Goal: Information Seeking & Learning: Check status

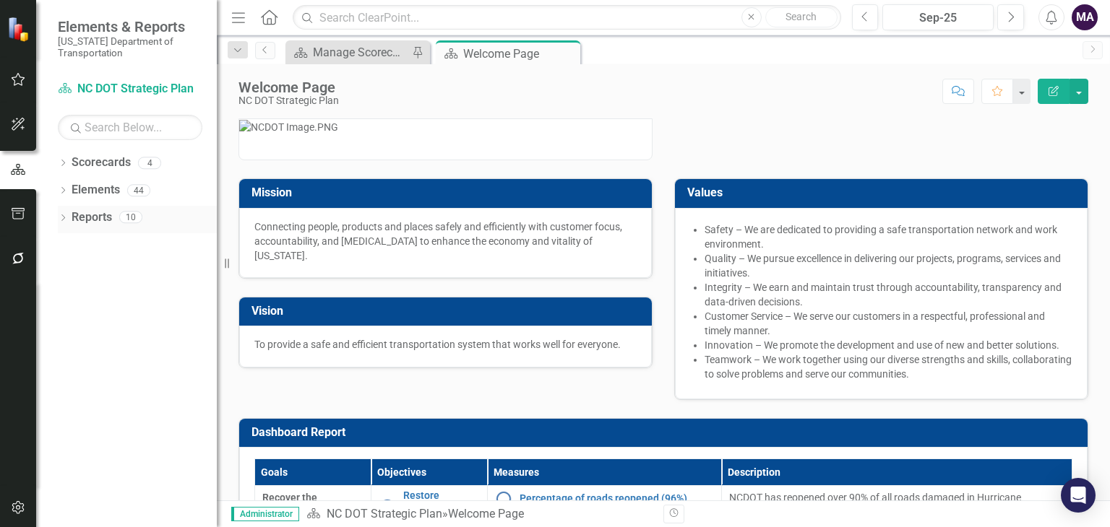
click at [92, 210] on link "Reports" at bounding box center [92, 218] width 40 height 17
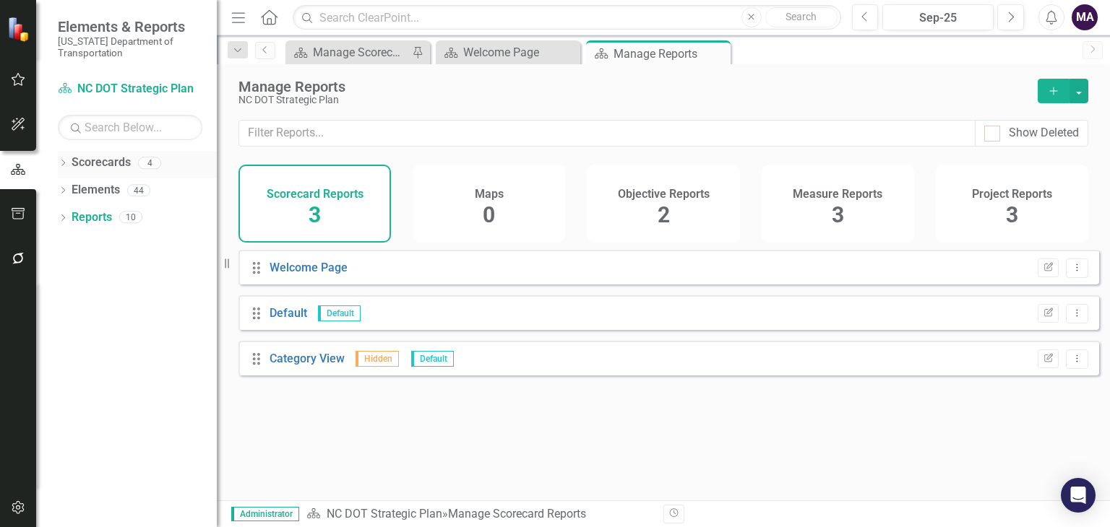
click at [107, 164] on link "Scorecards" at bounding box center [101, 163] width 59 height 17
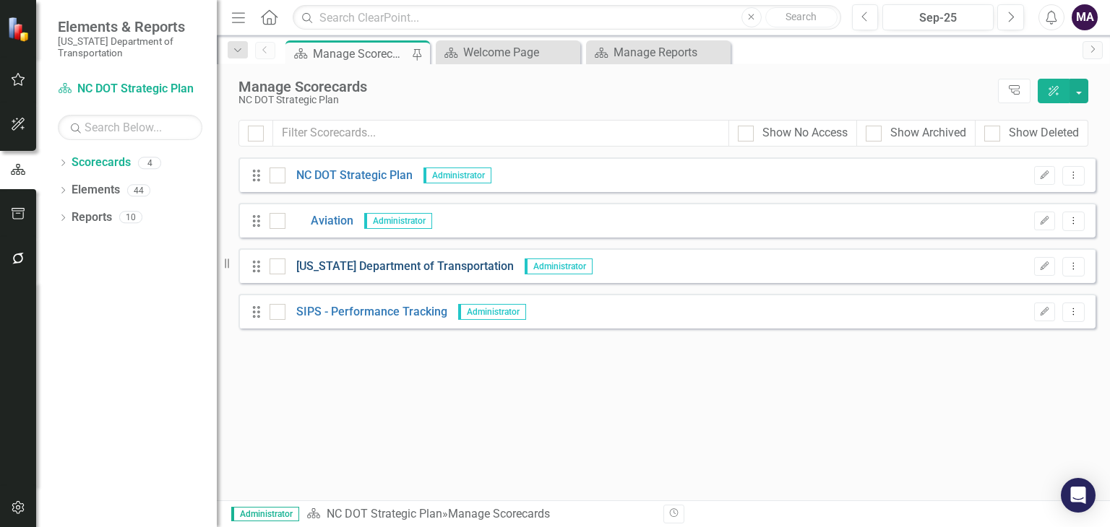
click at [338, 274] on link "[US_STATE] Department of Transportation" at bounding box center [399, 267] width 228 height 17
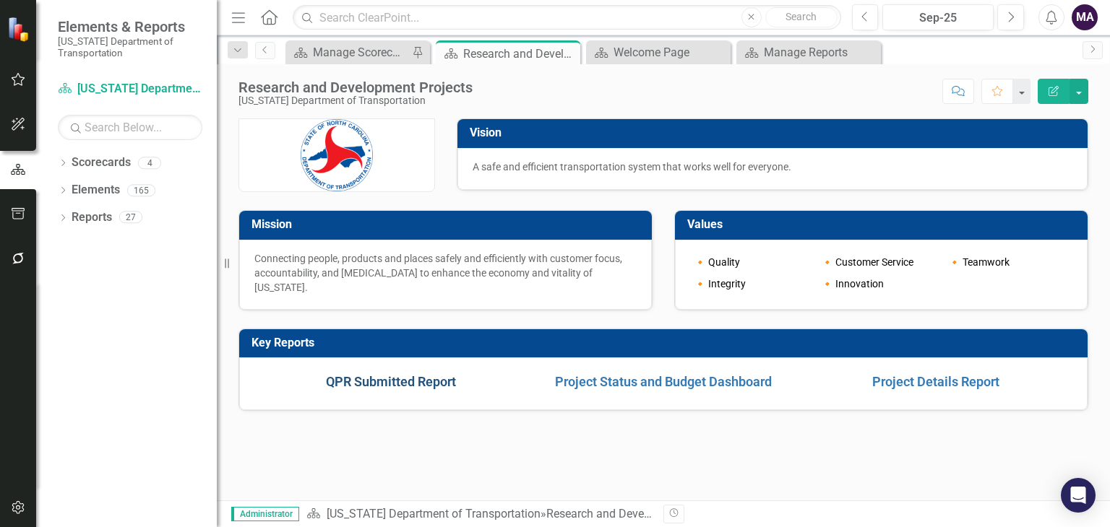
click at [416, 387] on link "QPR Submitted Report" at bounding box center [391, 381] width 130 height 15
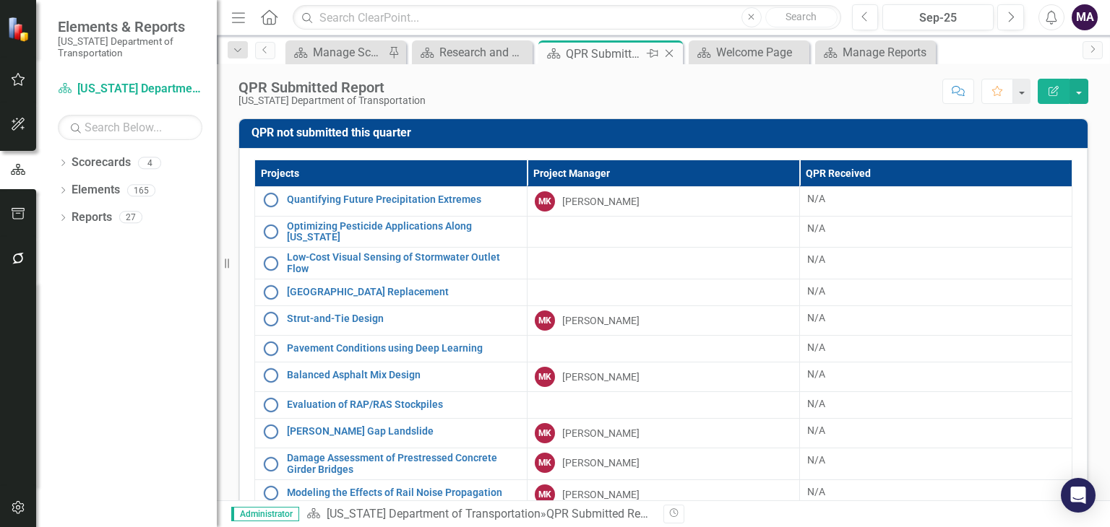
click at [669, 52] on icon "Close" at bounding box center [669, 54] width 14 height 12
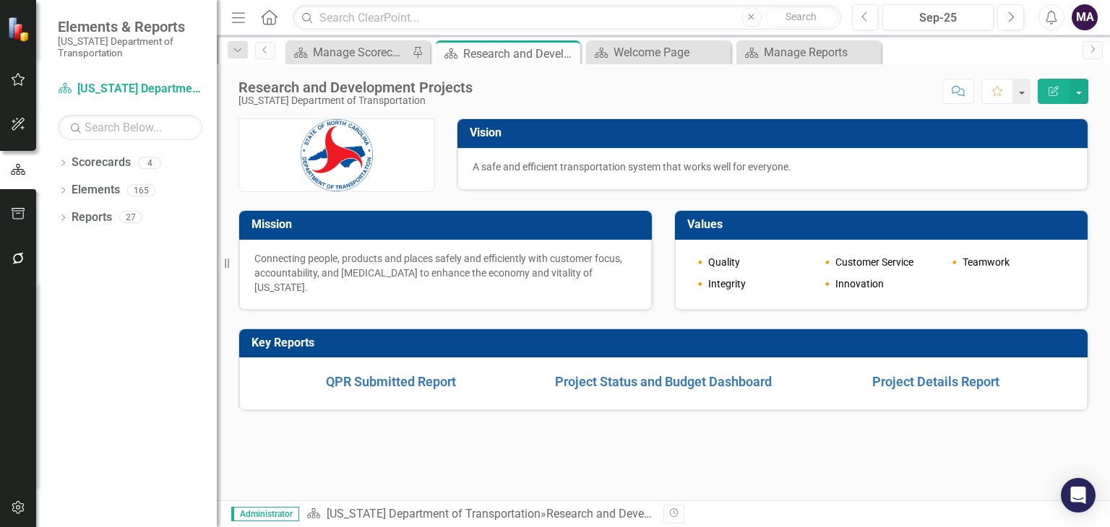
click at [633, 370] on td "Project Status and Budget Dashboard" at bounding box center [663, 382] width 272 height 26
click at [980, 386] on link "Project Details Report" at bounding box center [935, 381] width 127 height 15
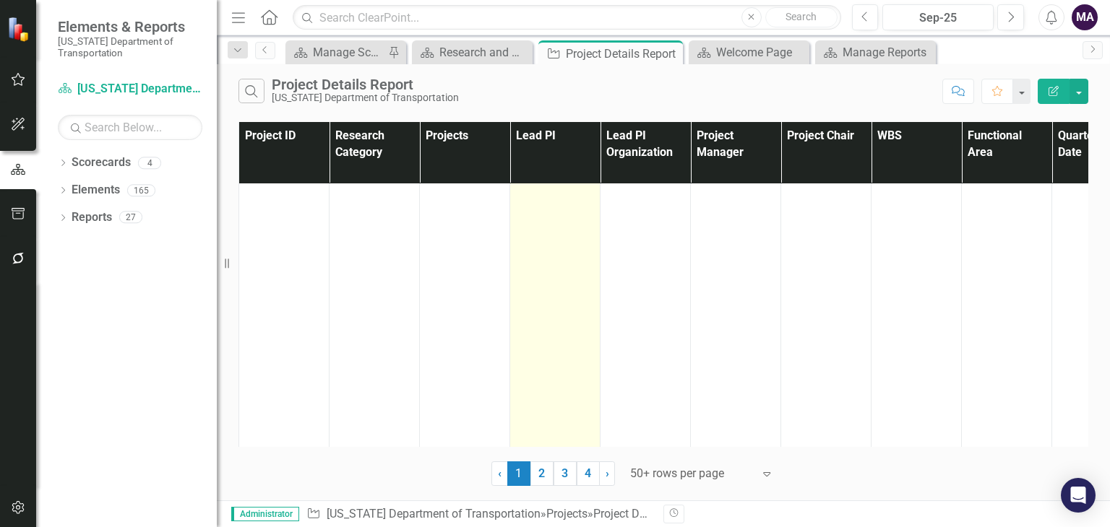
scroll to position [273, 0]
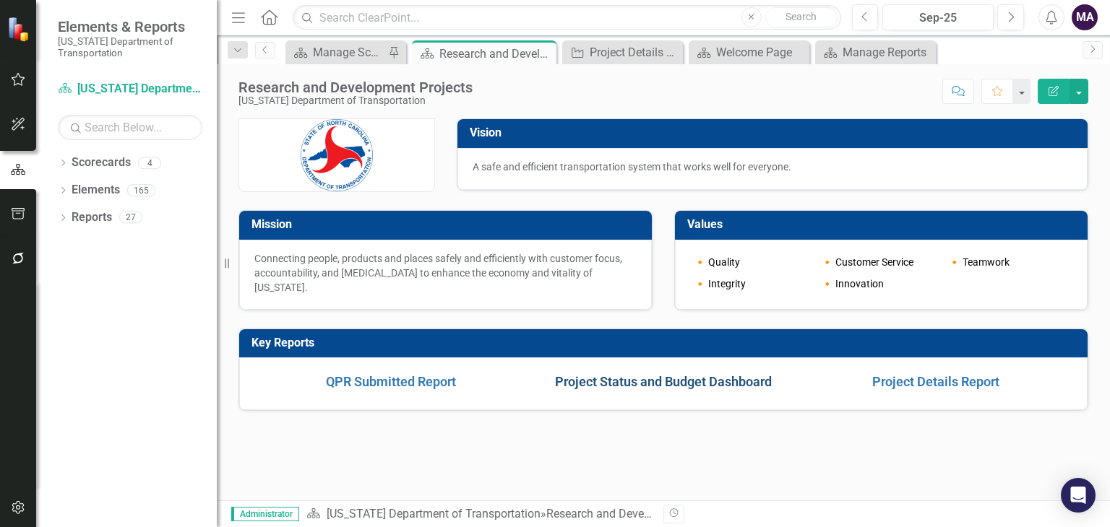
click at [702, 379] on link "Project Status and Budget Dashboard" at bounding box center [663, 381] width 217 height 15
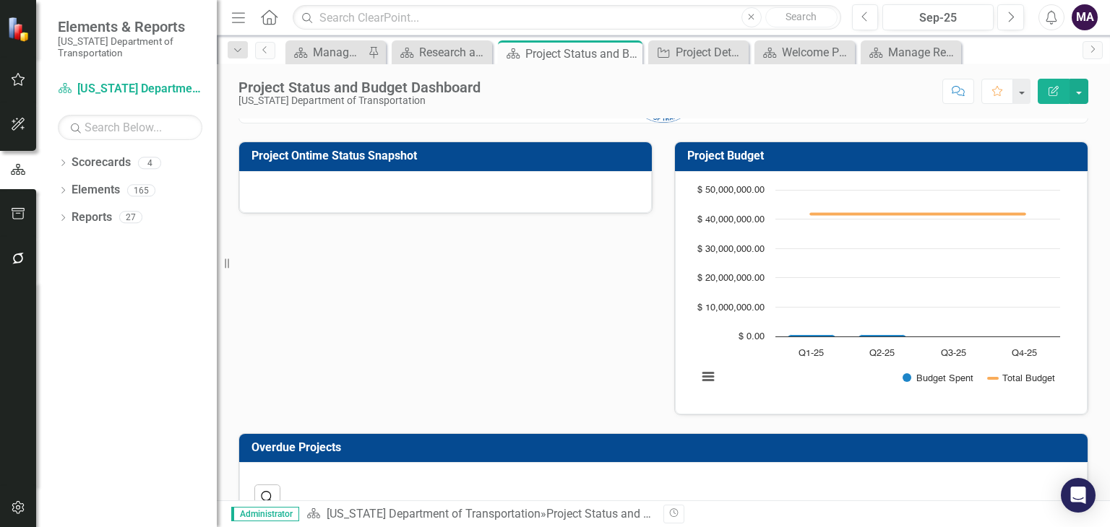
scroll to position [69, 0]
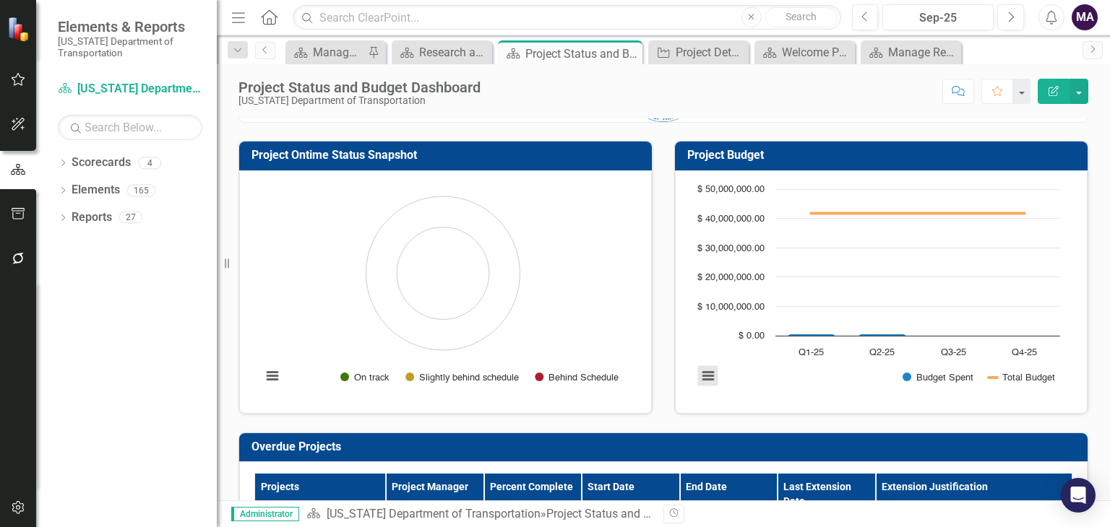
drag, startPoint x: 843, startPoint y: 218, endPoint x: 701, endPoint y: 376, distance: 212.3
click at [701, 376] on button "View chart menu, Chart" at bounding box center [708, 376] width 20 height 20
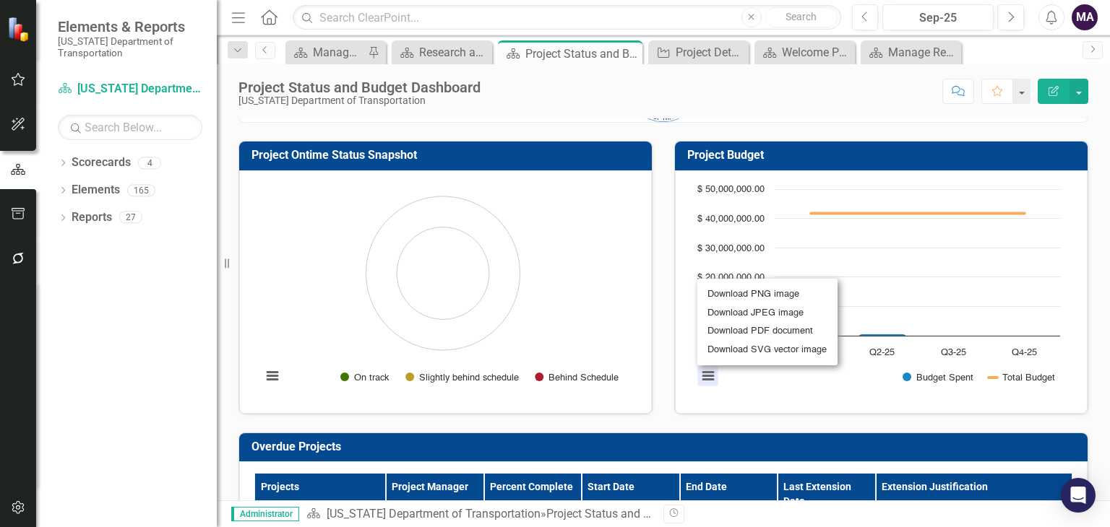
click at [701, 376] on div "Download PNG image Download JPEG image Download PDF document Download SVG vecto…" at bounding box center [767, 322] width 181 height 126
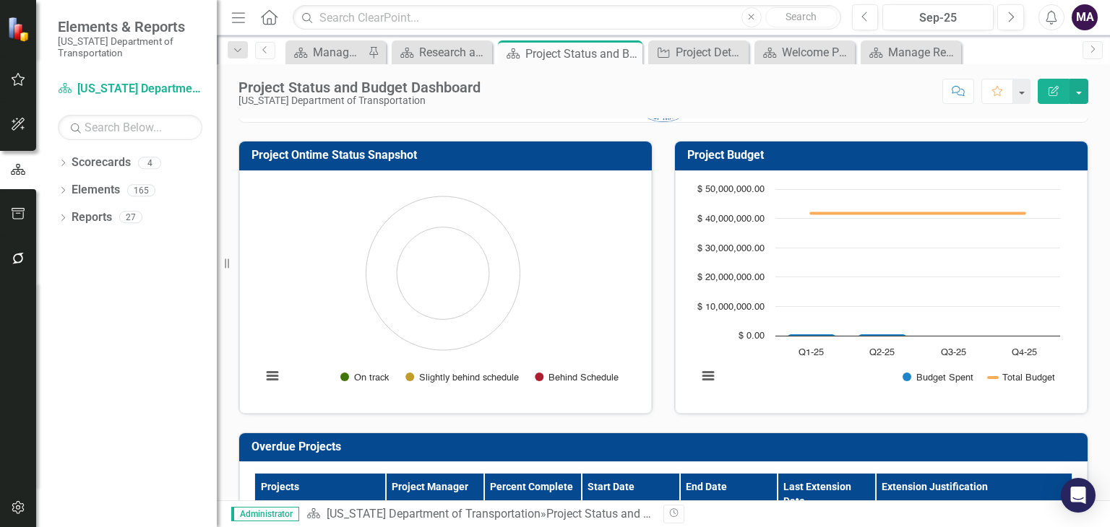
click at [701, 376] on button "View chart menu, Chart" at bounding box center [708, 376] width 20 height 20
click at [787, 389] on rect "Interactive chart" at bounding box center [878, 290] width 377 height 217
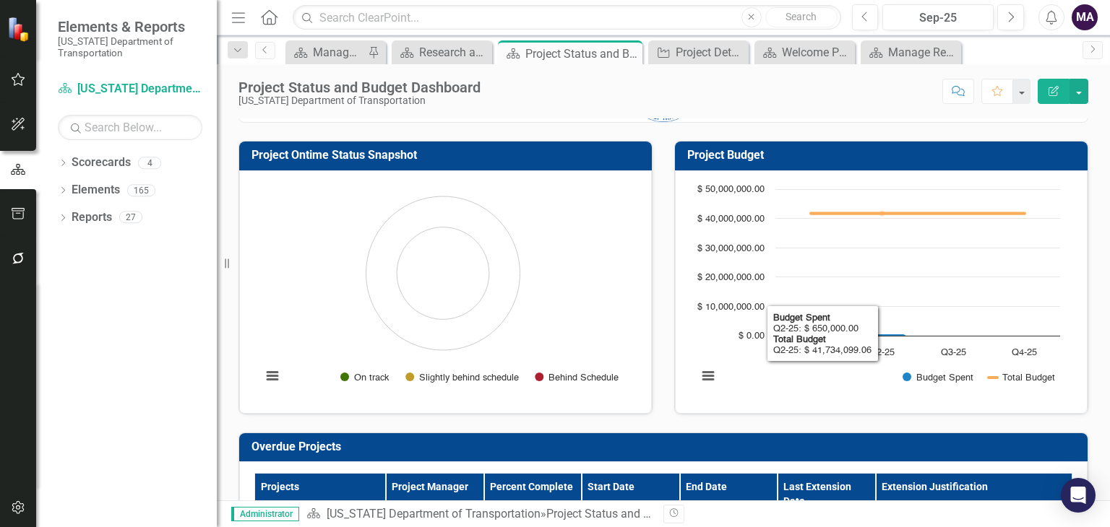
click at [826, 149] on h3 "Project Budget" at bounding box center [883, 155] width 393 height 13
click at [1054, 89] on icon "button" at bounding box center [1053, 91] width 10 height 10
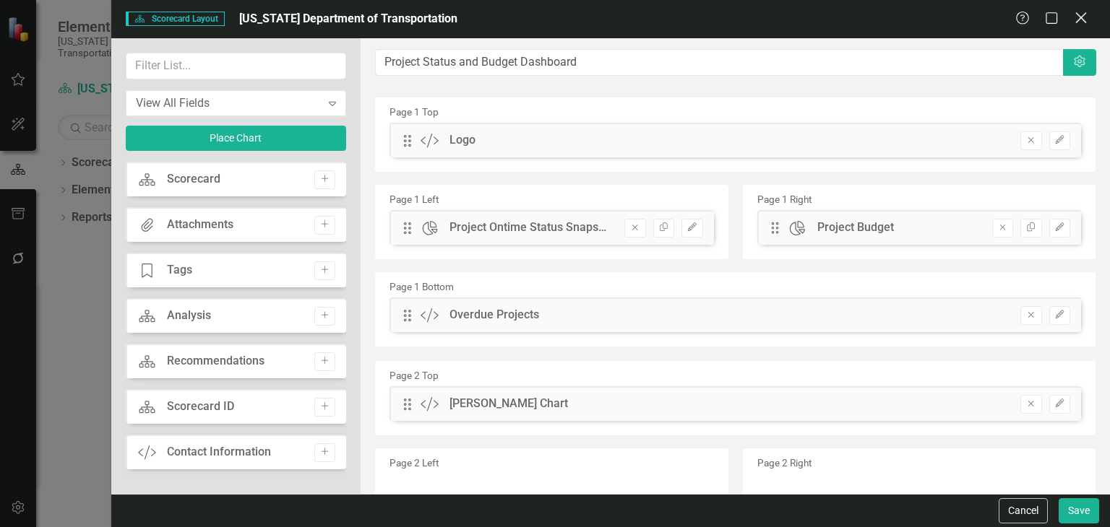
click at [1081, 20] on icon "Close" at bounding box center [1080, 18] width 18 height 14
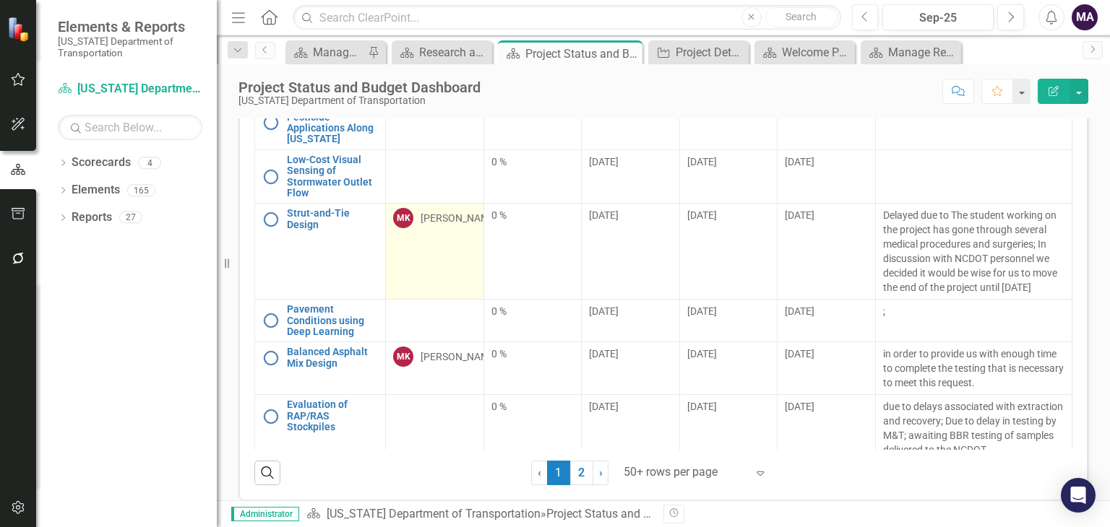
scroll to position [0, 0]
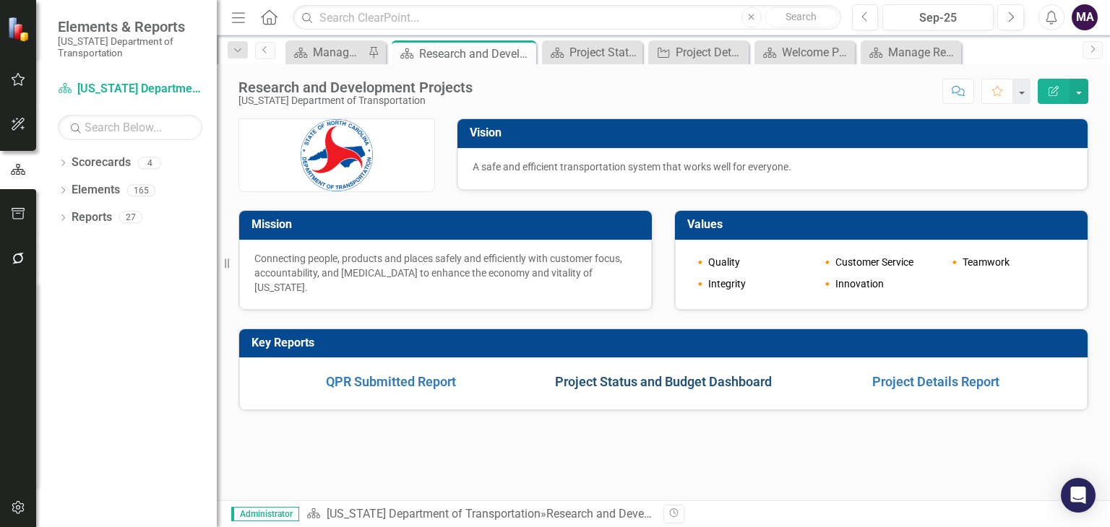
click at [636, 382] on link "Project Status and Budget Dashboard" at bounding box center [663, 381] width 217 height 15
click at [931, 380] on link "Project Details Report" at bounding box center [935, 381] width 127 height 15
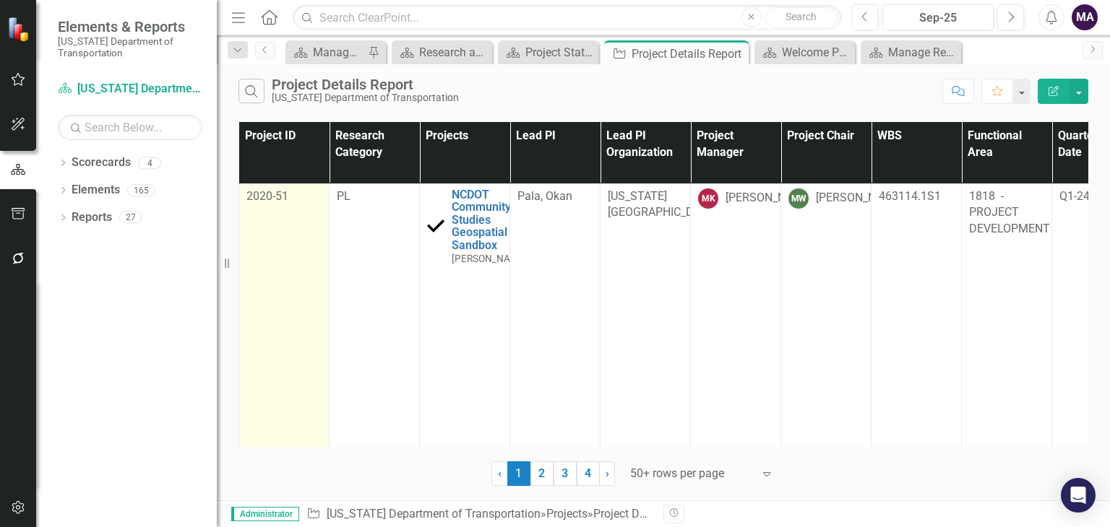
click at [319, 228] on td "2020-51" at bounding box center [284, 519] width 90 height 670
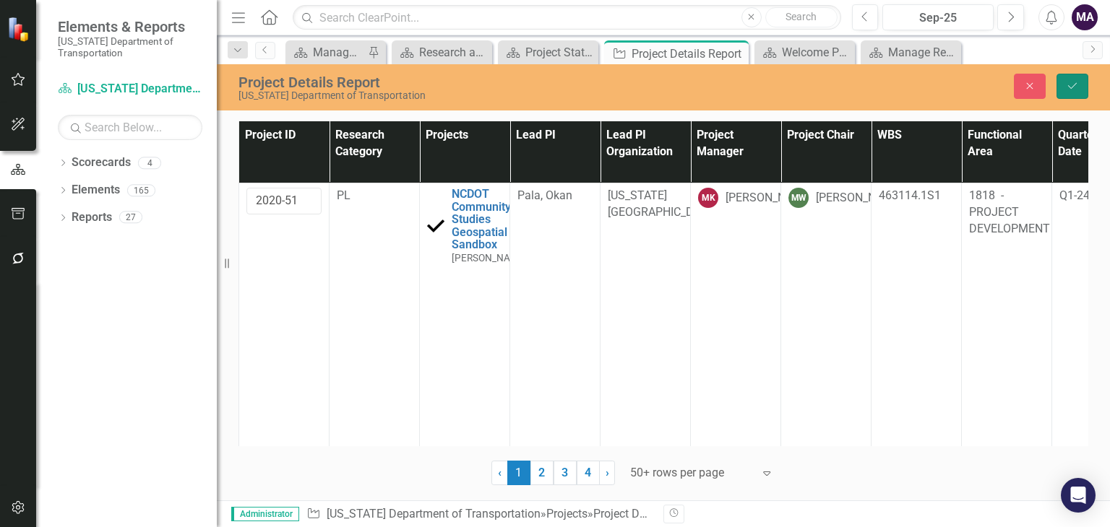
click at [1066, 92] on button "Save" at bounding box center [1072, 86] width 32 height 25
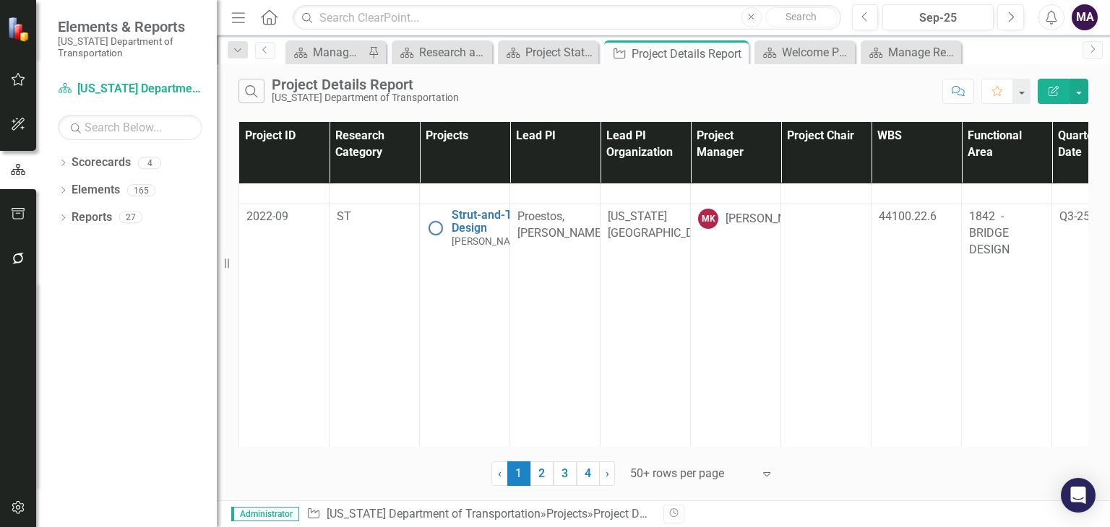
scroll to position [1756, 0]
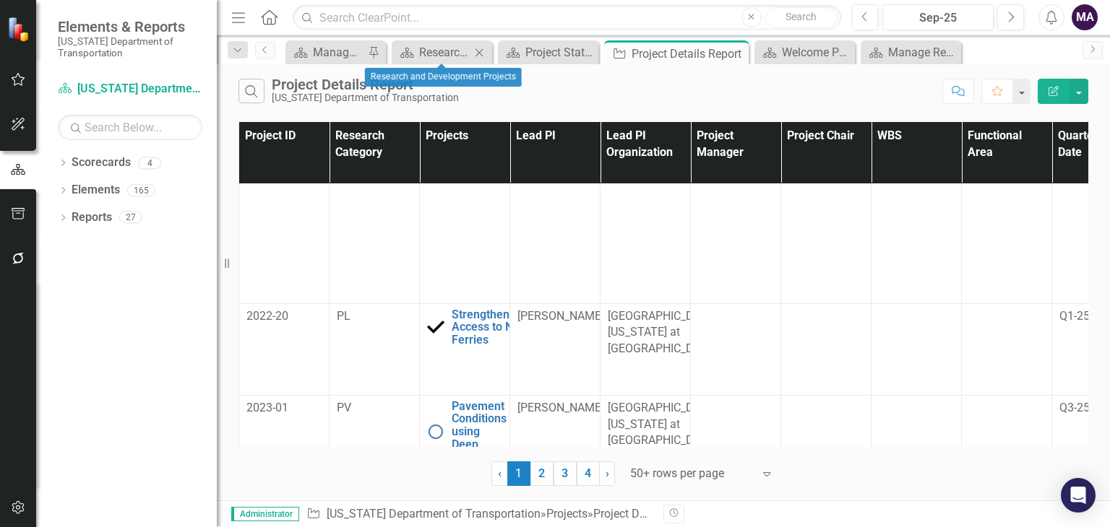
click at [480, 56] on icon "Close" at bounding box center [479, 53] width 14 height 12
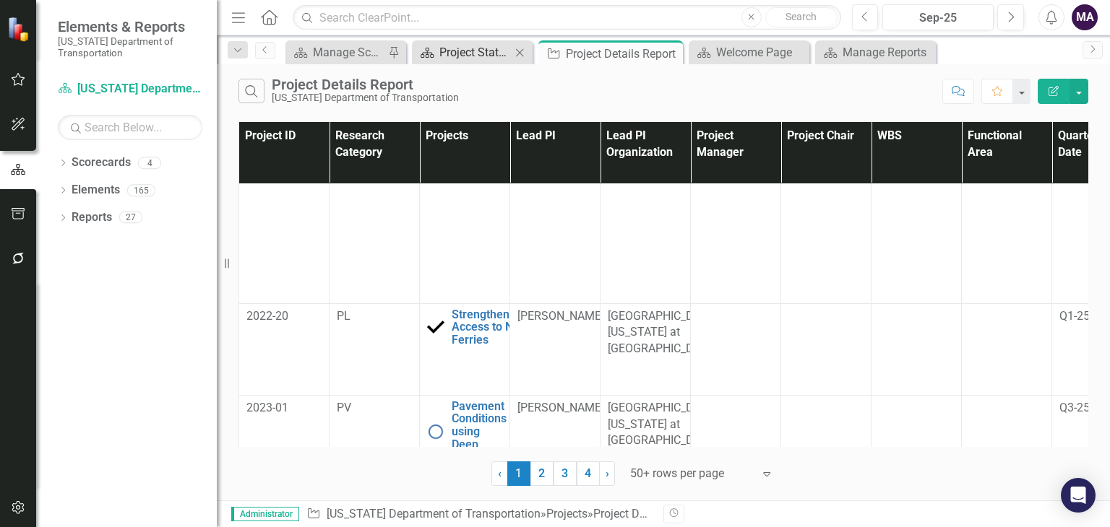
click at [480, 56] on div "Project Status and Budget Dashboard" at bounding box center [475, 52] width 72 height 18
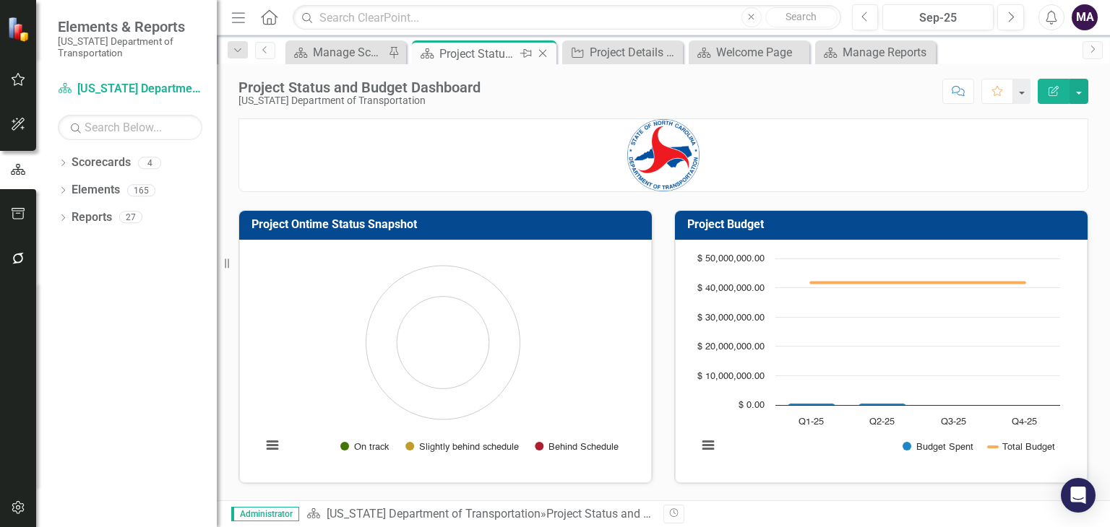
click at [515, 56] on div "Project Status and Budget Dashboard" at bounding box center [477, 54] width 77 height 18
click at [539, 48] on icon "Close" at bounding box center [542, 54] width 14 height 12
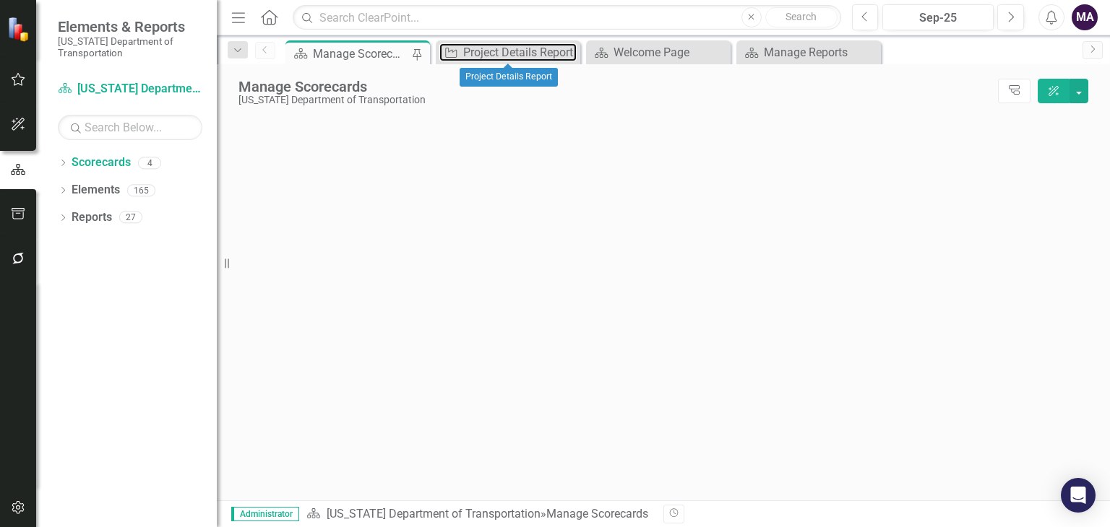
click at [539, 48] on div "Project Details Report" at bounding box center [519, 52] width 113 height 18
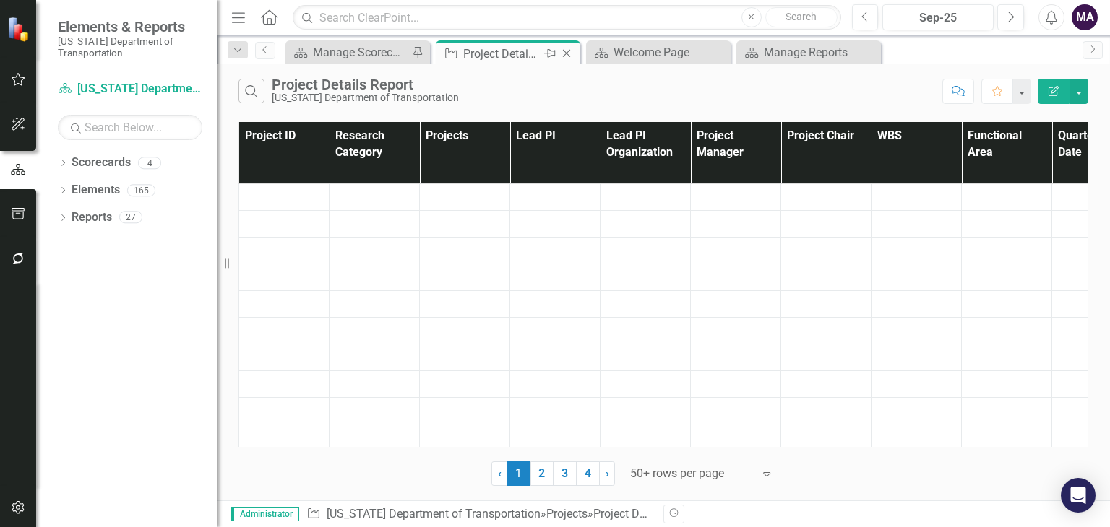
click at [565, 50] on icon "Close" at bounding box center [566, 54] width 14 height 12
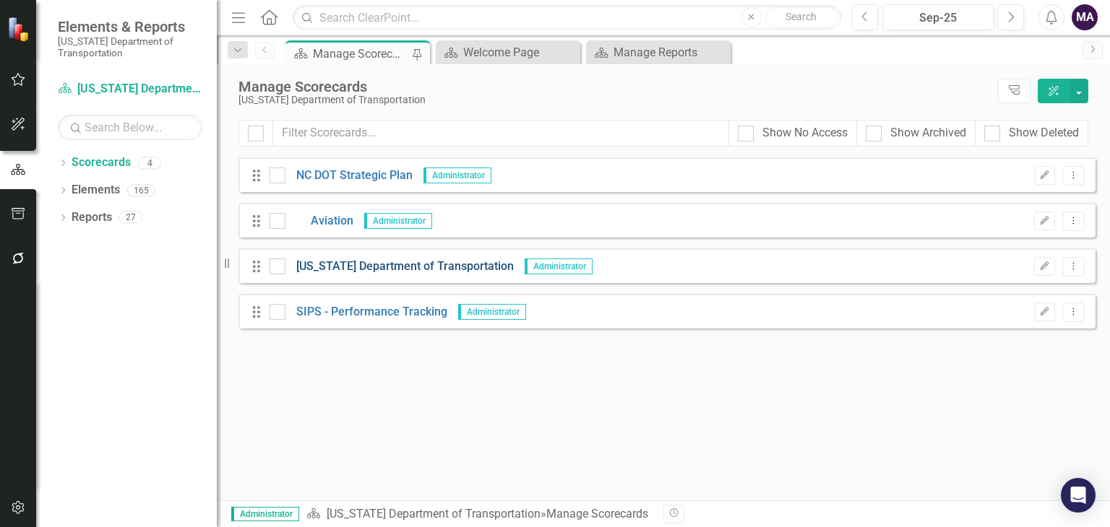
click at [406, 263] on link "[US_STATE] Department of Transportation" at bounding box center [399, 267] width 228 height 17
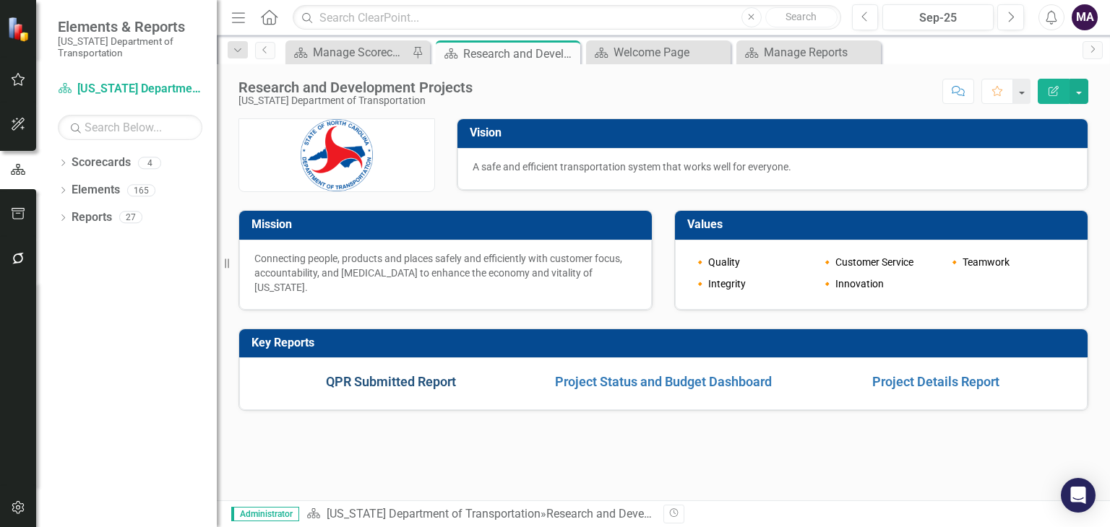
click at [350, 376] on link "QPR Submitted Report" at bounding box center [391, 381] width 130 height 15
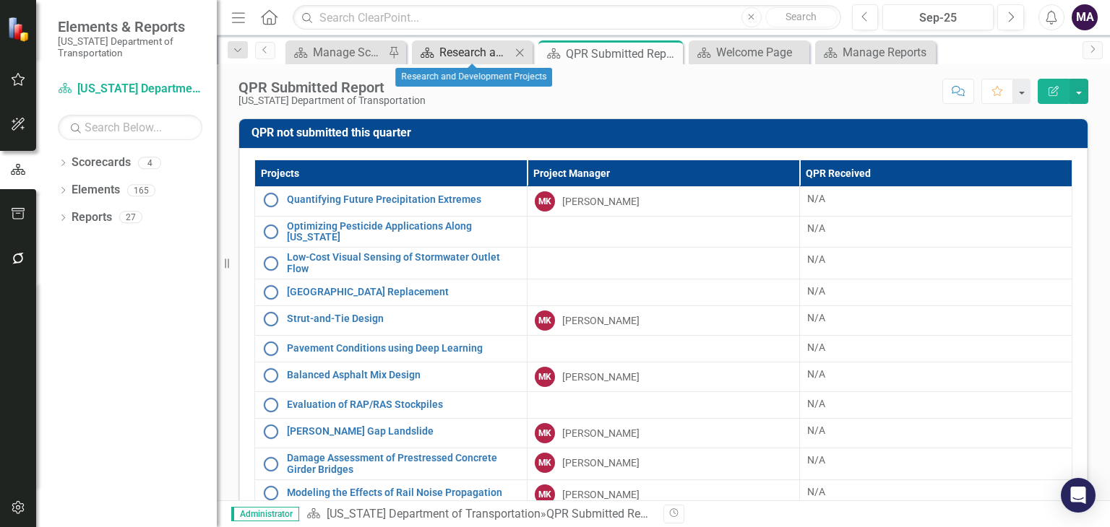
click at [466, 50] on div "Research and Development Projects" at bounding box center [475, 52] width 72 height 18
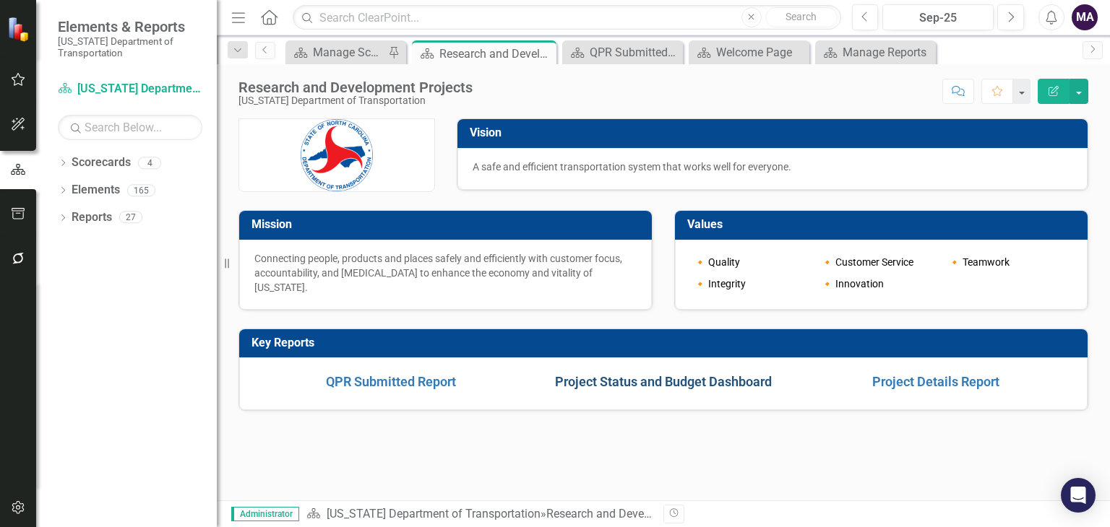
click at [610, 382] on link "Project Status and Budget Dashboard" at bounding box center [663, 381] width 217 height 15
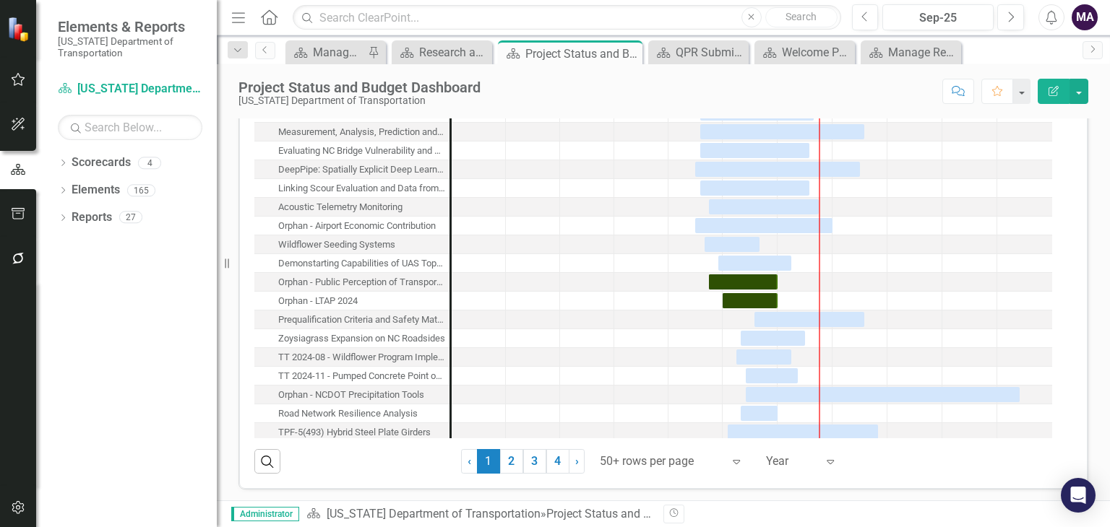
scroll to position [509, 0]
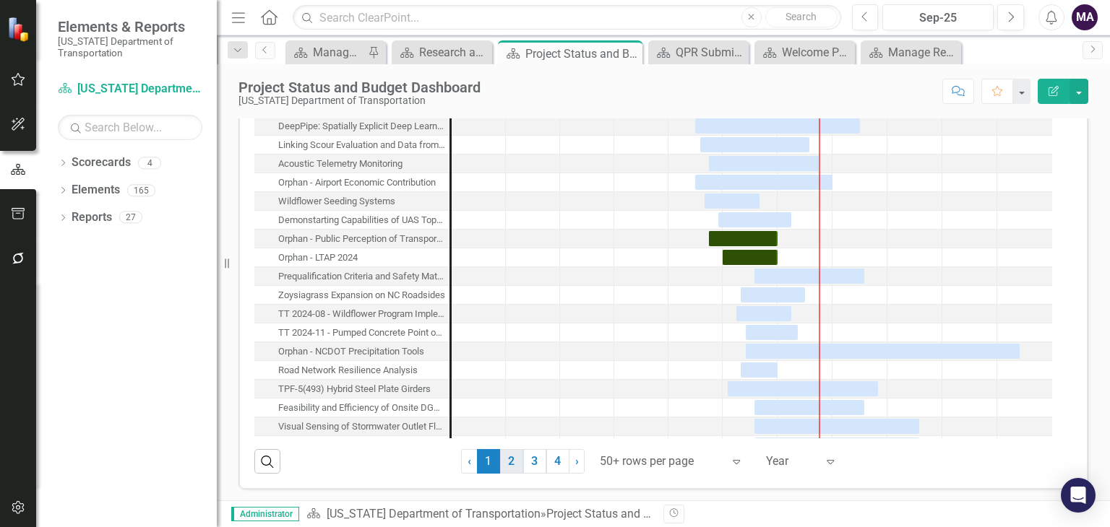
click at [504, 460] on link "2" at bounding box center [511, 461] width 23 height 25
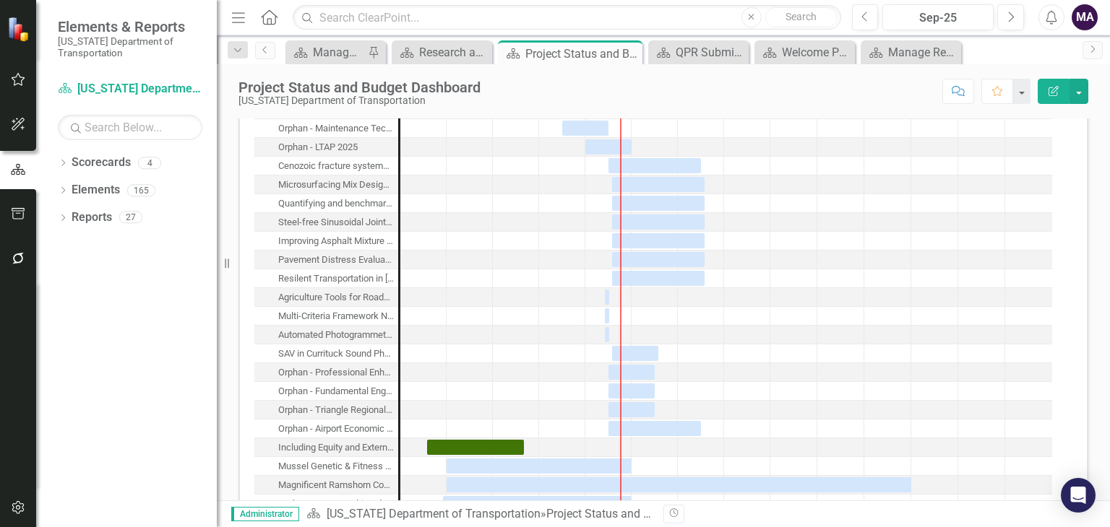
scroll to position [1006, 0]
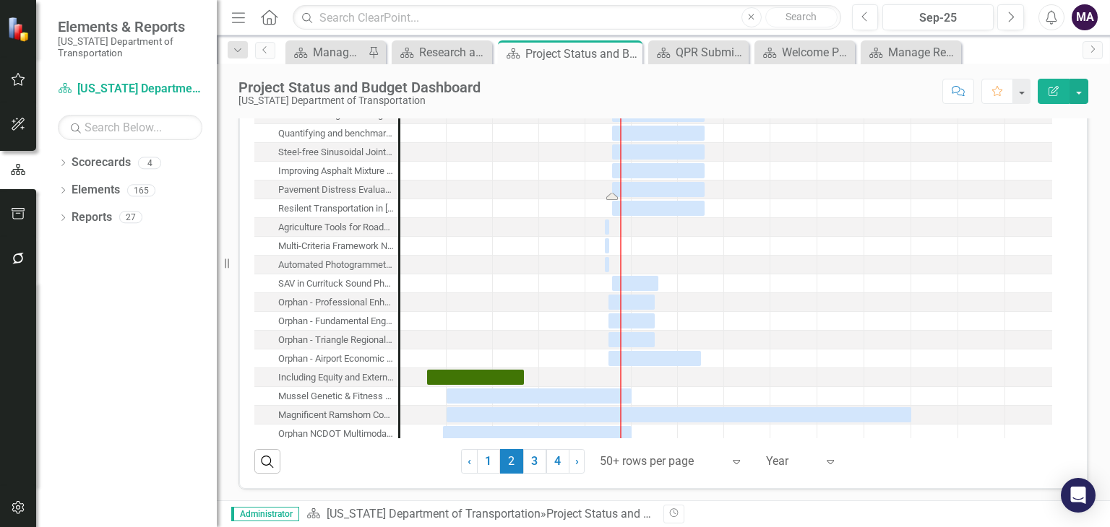
click at [654, 191] on div "Task: Start date: 2025-08-01 End date: 2027-07-31" at bounding box center [658, 189] width 92 height 15
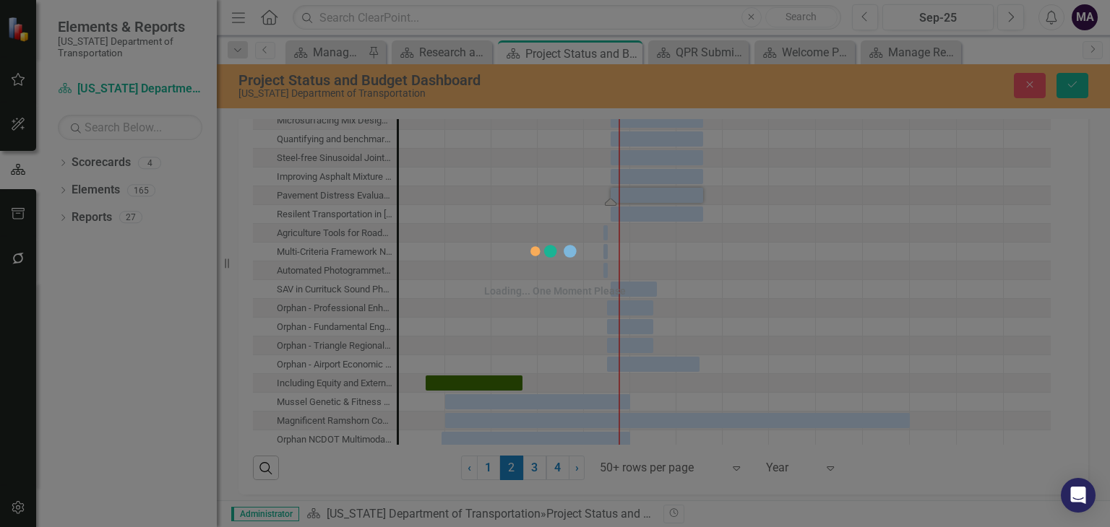
scroll to position [1010, 0]
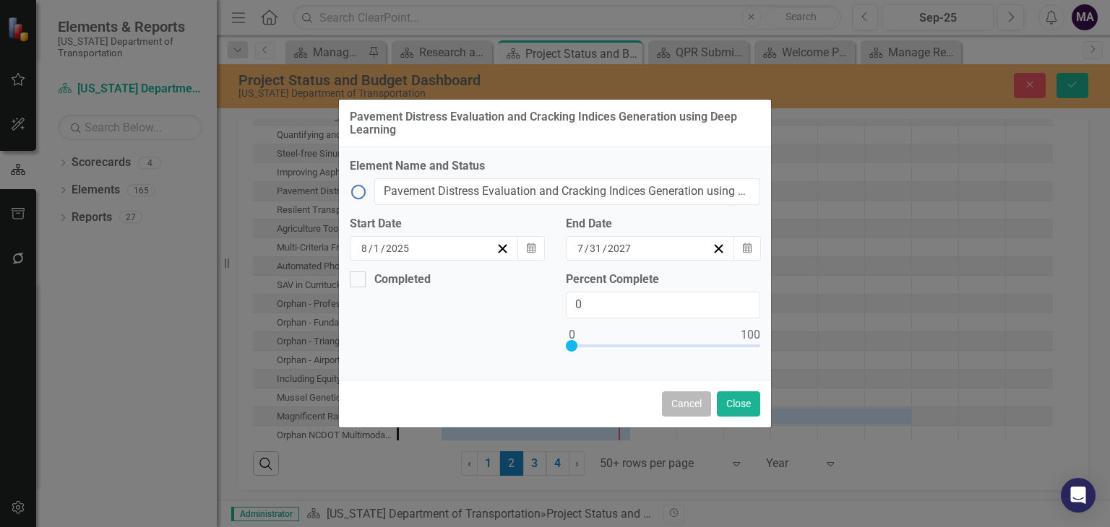
click at [681, 408] on button "Cancel" at bounding box center [686, 404] width 49 height 25
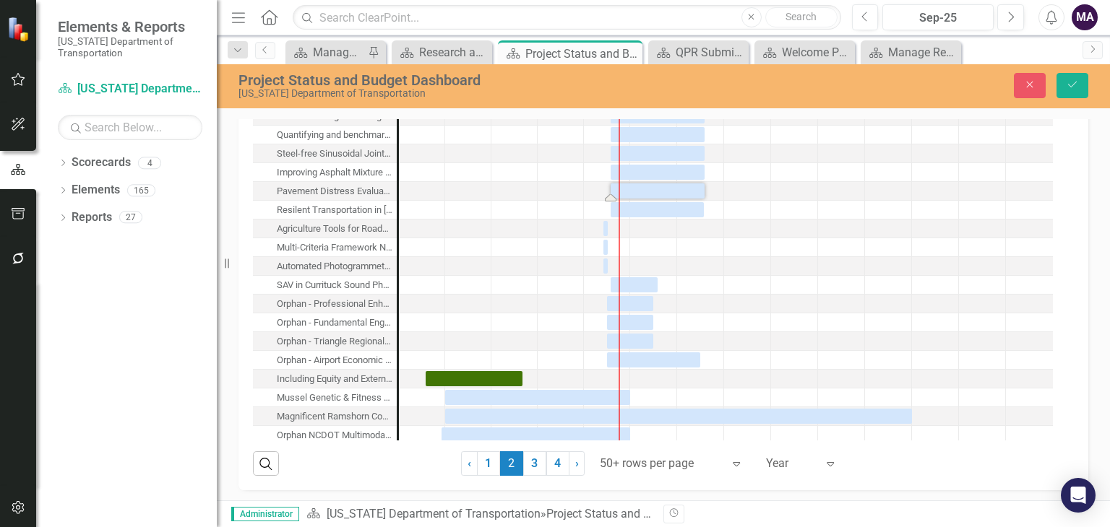
scroll to position [0, 0]
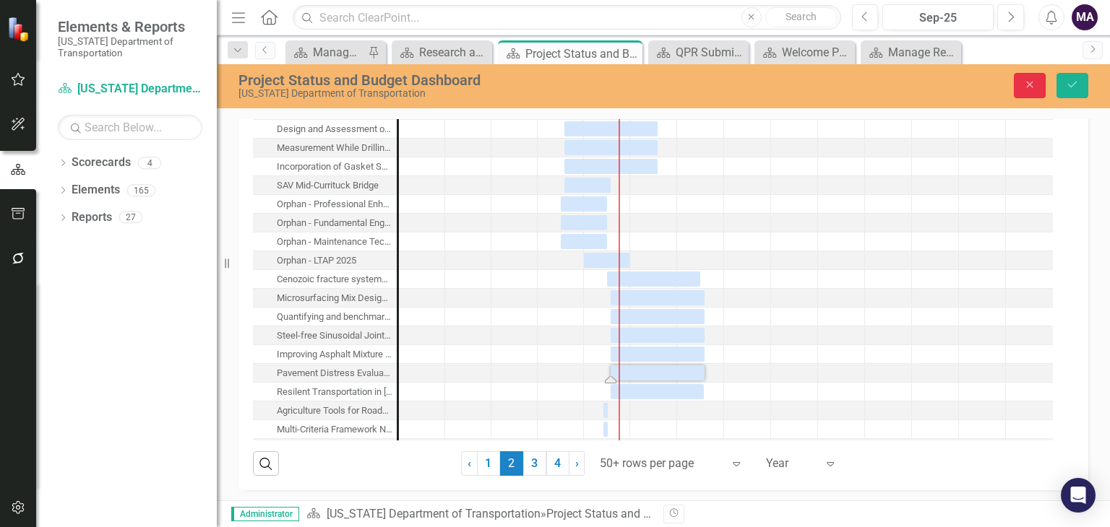
click at [1029, 87] on icon "Close" at bounding box center [1029, 84] width 13 height 10
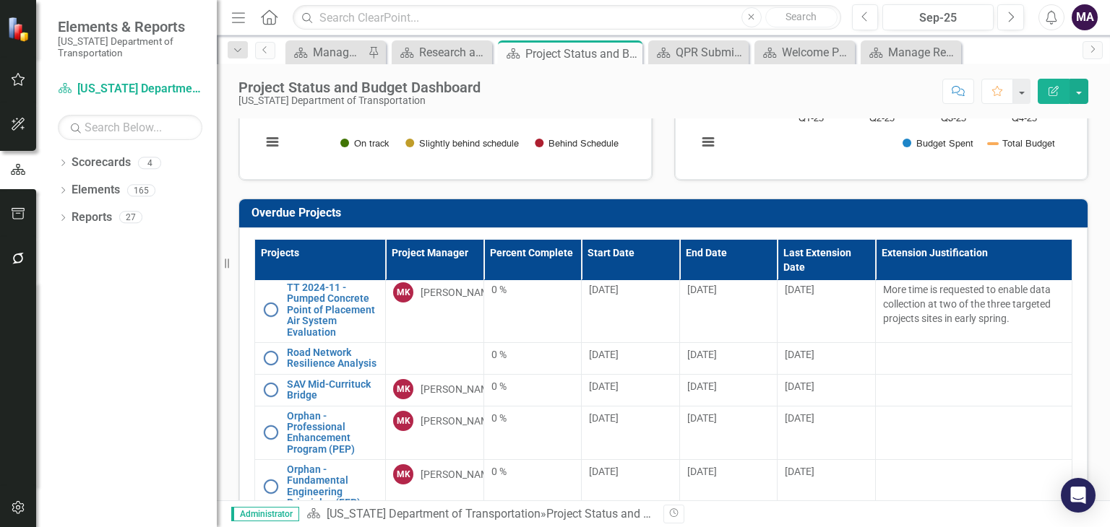
scroll to position [1185, 0]
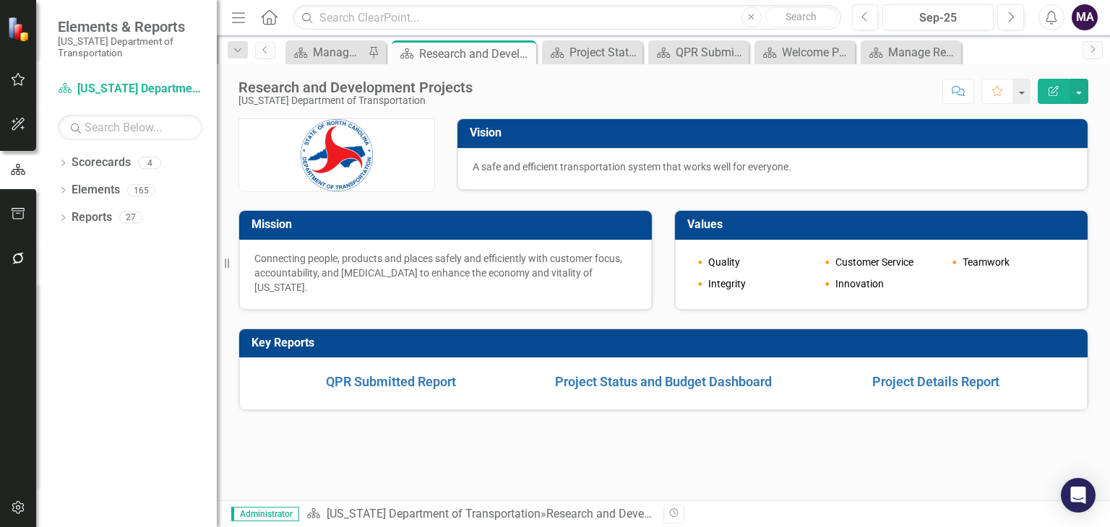
drag, startPoint x: 131, startPoint y: 4, endPoint x: 919, endPoint y: 370, distance: 869.2
click at [919, 370] on div "Vision A safe and efficient transportation system that works well for everyone.…" at bounding box center [663, 255] width 850 height 311
click at [920, 382] on link "Project Details Report" at bounding box center [935, 381] width 127 height 15
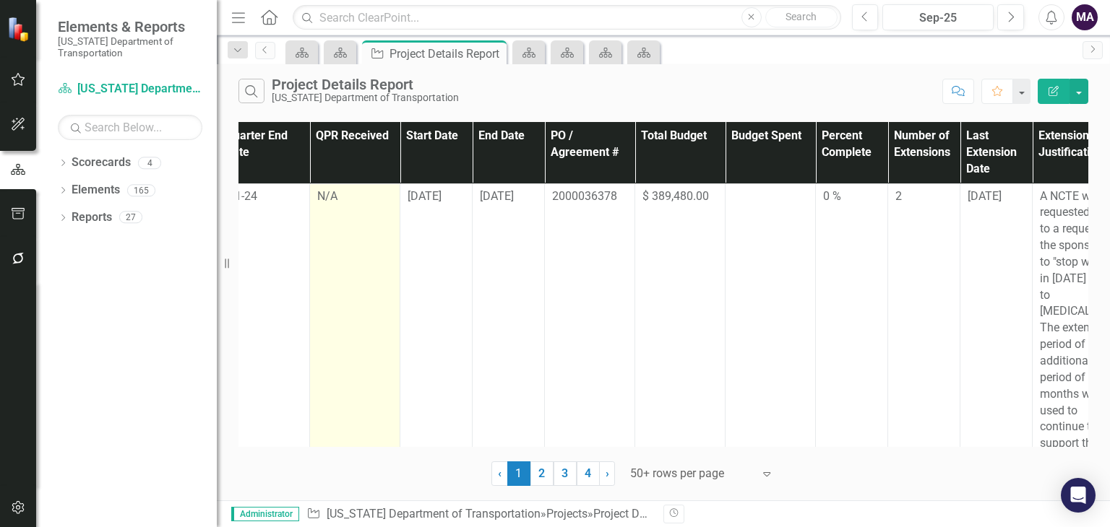
scroll to position [0, 876]
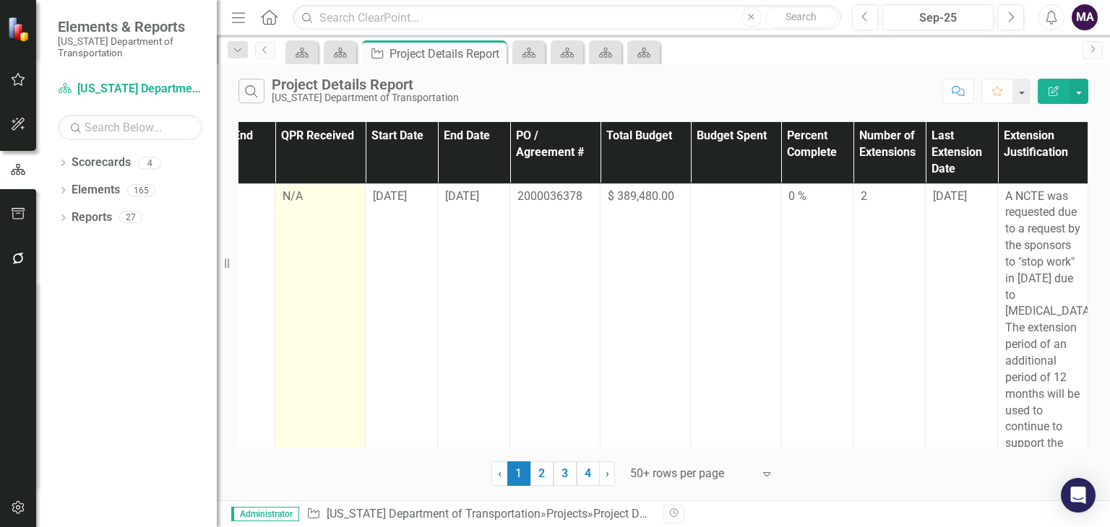
click at [830, 223] on td "0 %" at bounding box center [817, 519] width 72 height 670
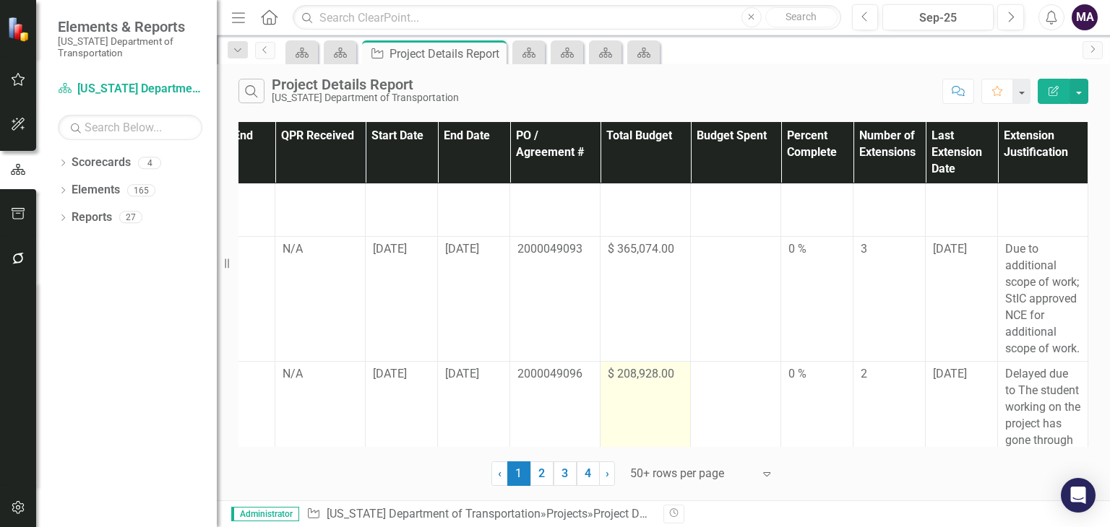
scroll to position [1376, 876]
